Goal: Information Seeking & Learning: Learn about a topic

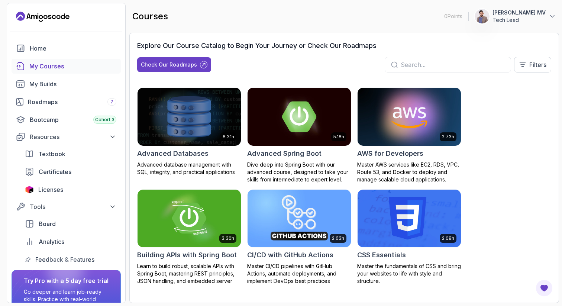
click at [199, 152] on h2 "Advanced Databases" at bounding box center [172, 153] width 71 height 10
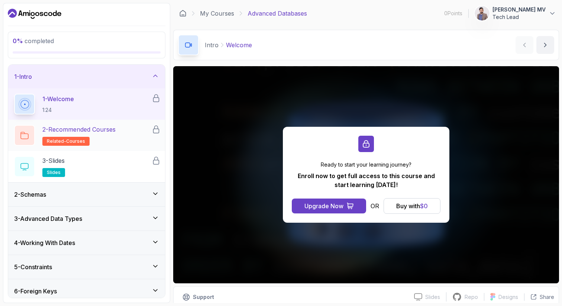
click at [86, 137] on h2 "2 - Recommended Courses related-courses" at bounding box center [78, 135] width 73 height 21
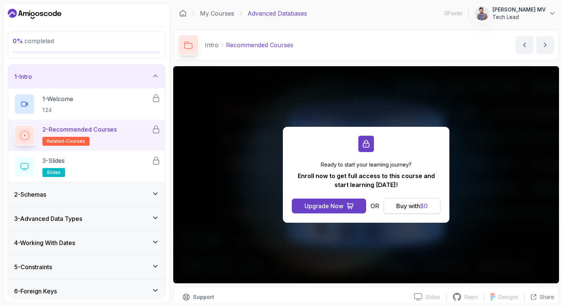
click at [403, 198] on button "Buy with $ 0" at bounding box center [412, 206] width 57 height 16
click at [29, 18] on icon "Dashboard" at bounding box center [35, 14] width 54 height 12
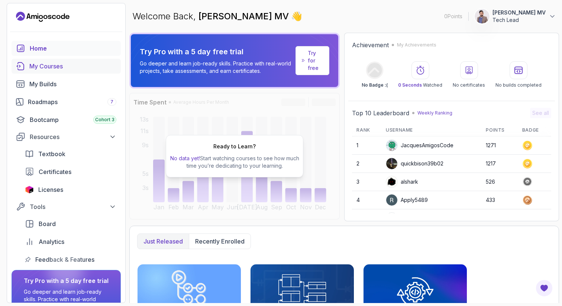
click at [52, 64] on div "My Courses" at bounding box center [72, 66] width 87 height 9
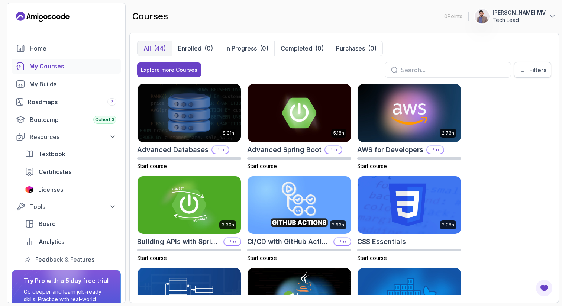
click at [542, 72] on p "Filters" at bounding box center [537, 69] width 17 height 9
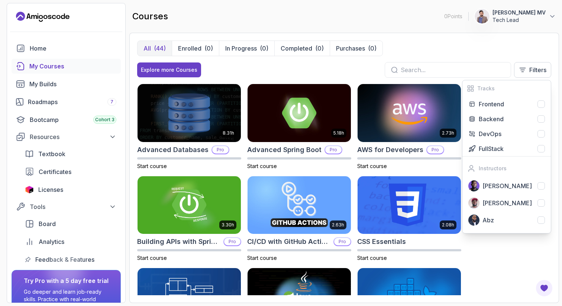
click at [435, 40] on div "All (44) Enrolled (0) In Progress (0) Completed (0) Purchases (0) Explore more …" at bounding box center [344, 168] width 430 height 270
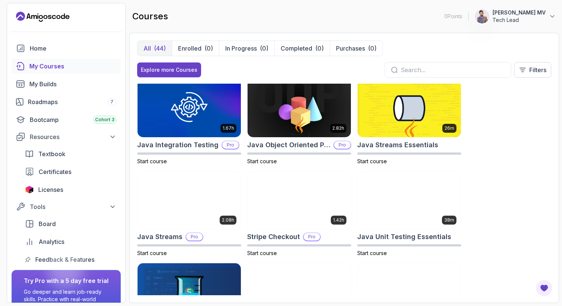
scroll to position [557, 0]
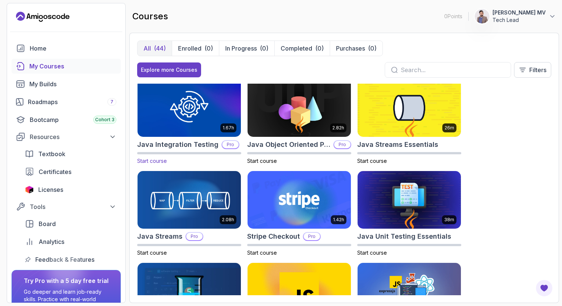
click at [152, 141] on h2 "Java Integration Testing" at bounding box center [177, 144] width 81 height 10
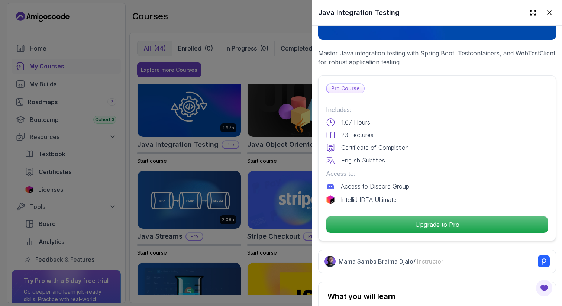
scroll to position [126, 0]
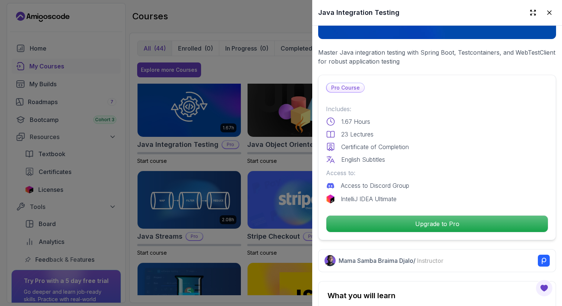
click at [244, 50] on div at bounding box center [281, 153] width 562 height 306
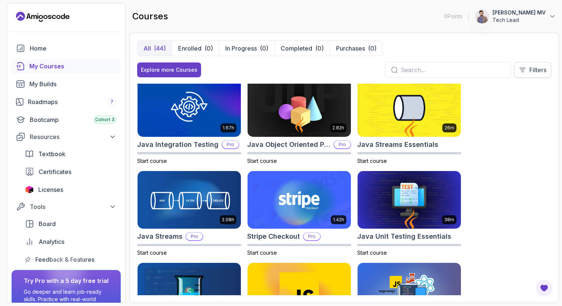
click at [535, 75] on button "Filters" at bounding box center [532, 70] width 37 height 16
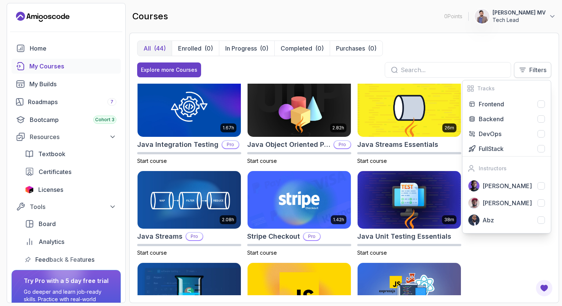
click at [535, 75] on button "Filters" at bounding box center [532, 70] width 37 height 16
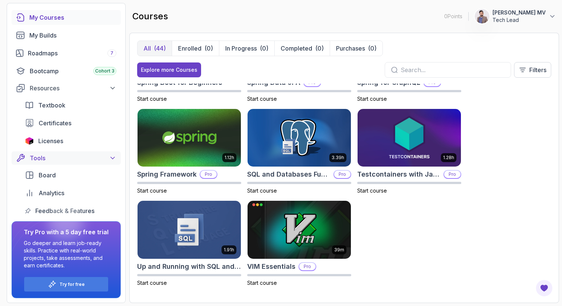
scroll to position [0, 0]
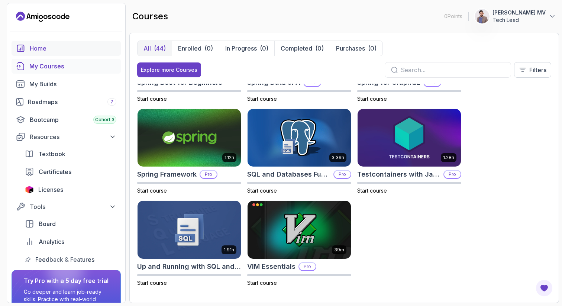
click at [46, 51] on div "Home" at bounding box center [73, 48] width 87 height 9
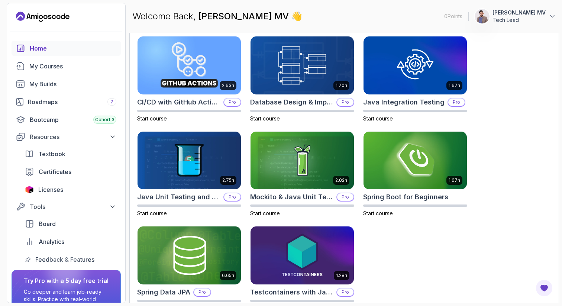
scroll to position [245, 0]
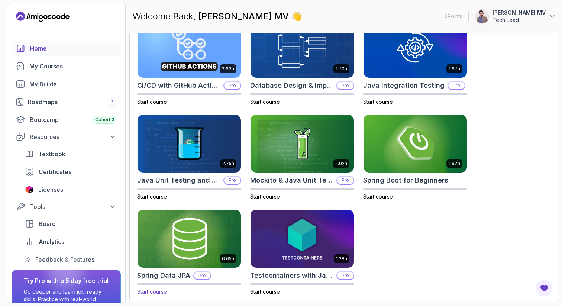
click at [227, 257] on p "6.65h" at bounding box center [228, 259] width 12 height 6
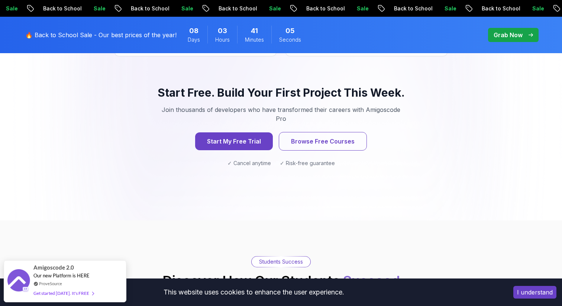
scroll to position [793, 0]
click at [532, 290] on button "I understand" at bounding box center [534, 292] width 43 height 13
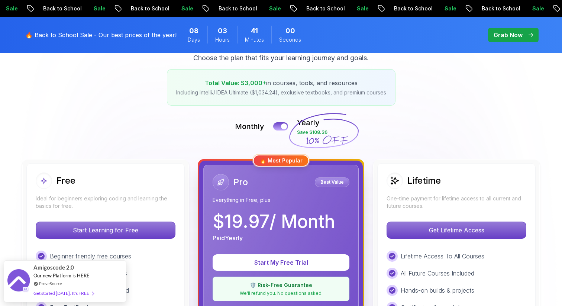
scroll to position [0, 0]
